Goal: Register for event/course

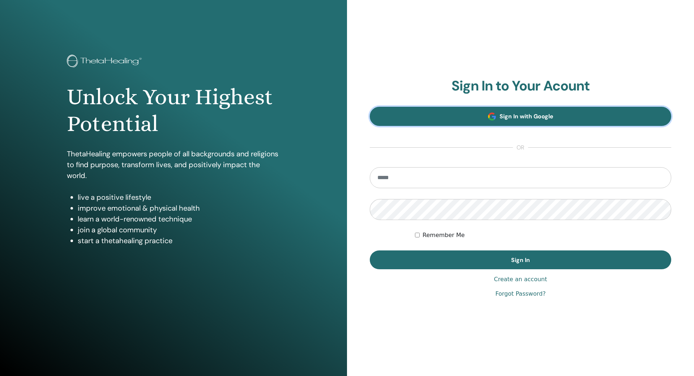
click at [532, 119] on span "Sign In with Google" at bounding box center [527, 116] width 54 height 8
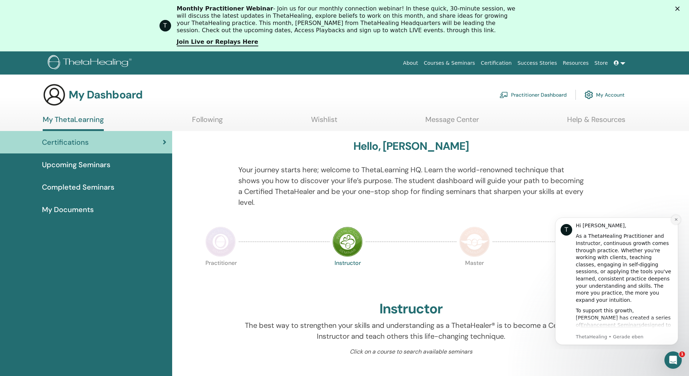
click at [674, 219] on icon "Dismiss notification" at bounding box center [676, 219] width 4 height 4
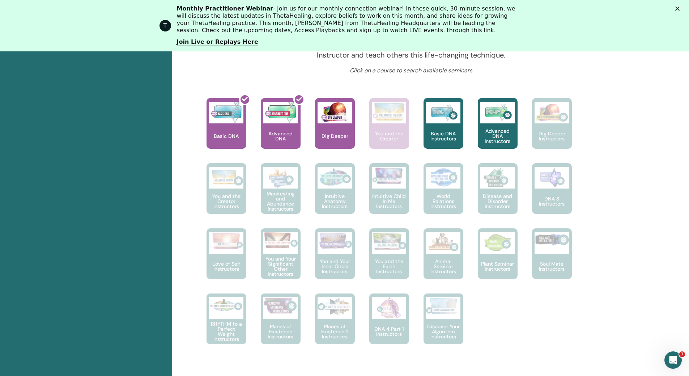
scroll to position [272, 0]
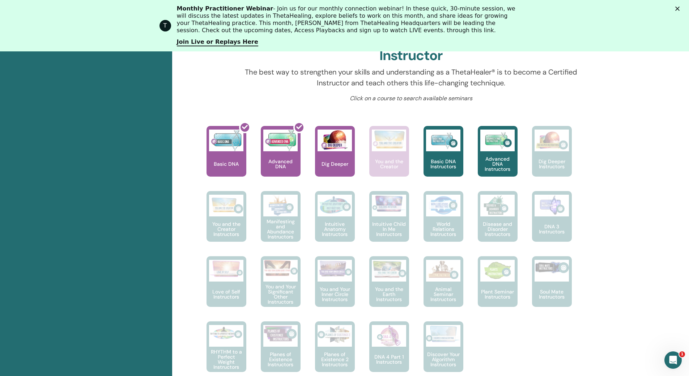
click at [679, 8] on icon "Schließen" at bounding box center [677, 9] width 4 height 4
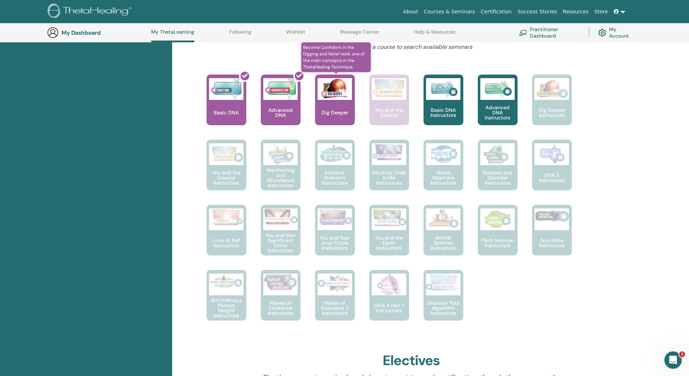
click at [333, 103] on div "Dig Deeper" at bounding box center [335, 99] width 40 height 51
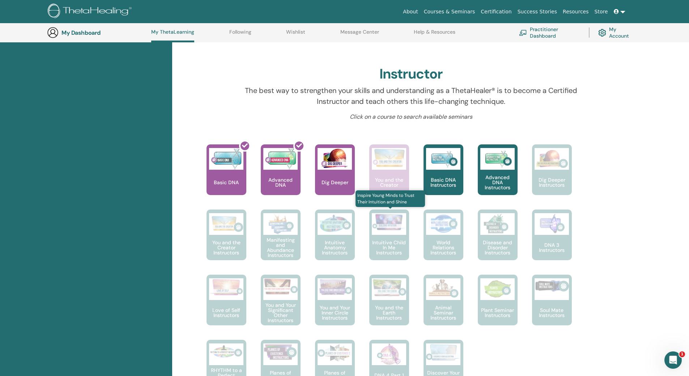
scroll to position [192, 0]
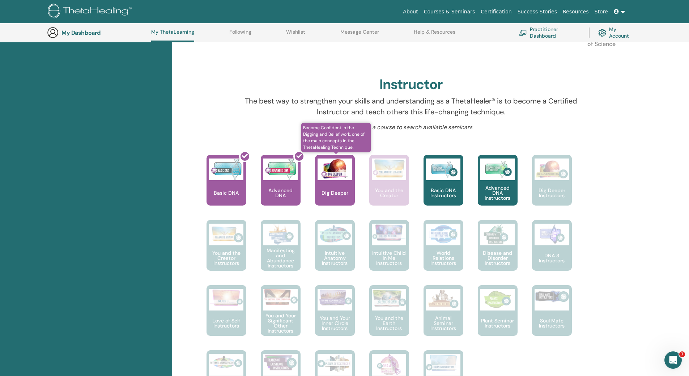
click at [342, 194] on p "Dig Deeper" at bounding box center [335, 192] width 33 height 5
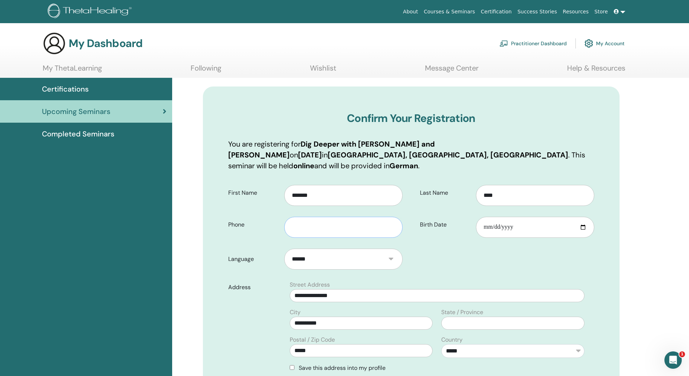
click at [309, 218] on input "text" at bounding box center [343, 227] width 118 height 21
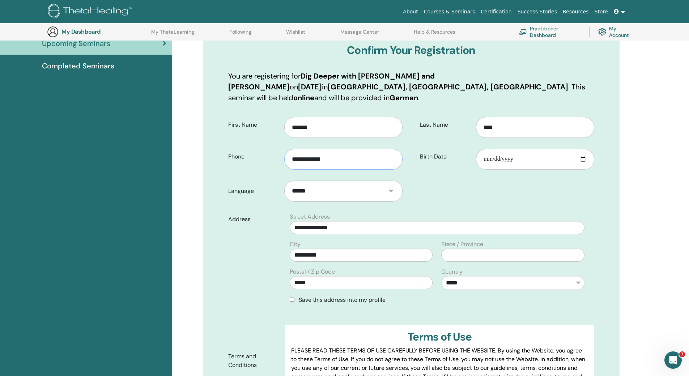
scroll to position [126, 0]
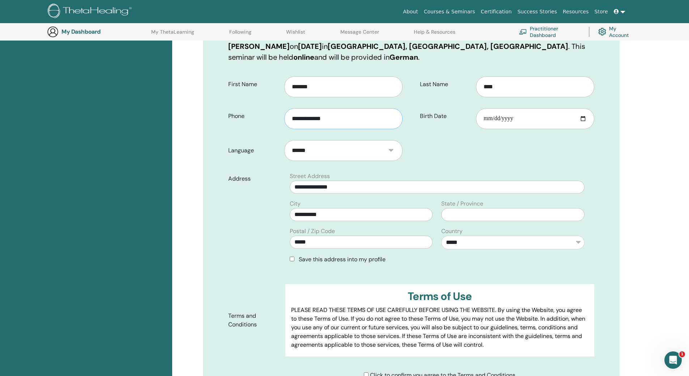
type input "**********"
click at [348, 235] on input "*****" at bounding box center [361, 241] width 143 height 13
type input "*****"
click at [263, 252] on div "Address" at bounding box center [254, 221] width 63 height 98
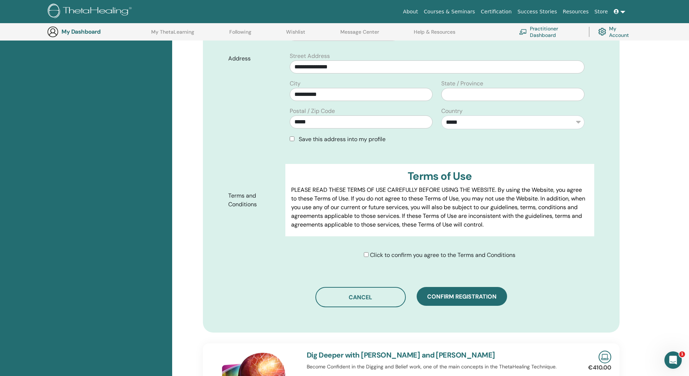
scroll to position [270, 0]
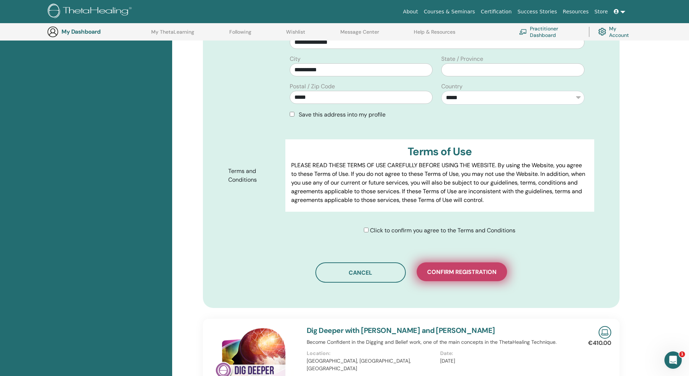
click at [445, 268] on span "Confirm registration" at bounding box center [461, 272] width 69 height 8
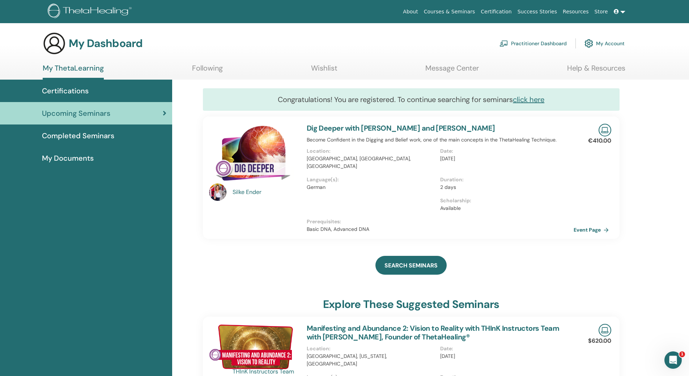
click at [86, 113] on span "Upcoming Seminars" at bounding box center [76, 113] width 68 height 11
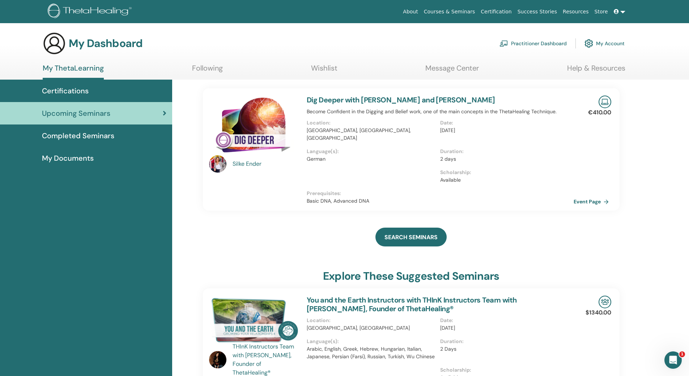
click at [80, 68] on link "My ThetaLearning" at bounding box center [73, 72] width 61 height 16
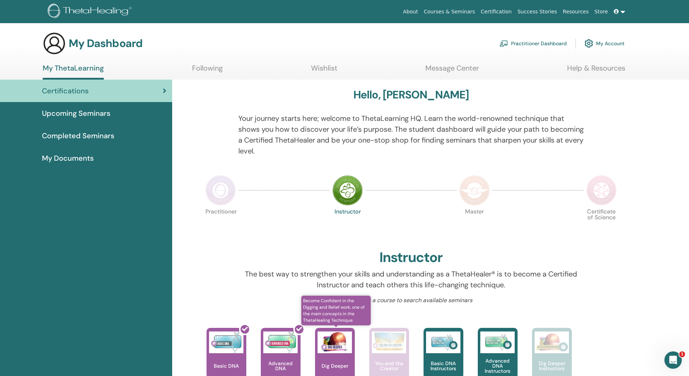
click at [331, 351] on img at bounding box center [334, 342] width 34 height 22
